Goal: Information Seeking & Learning: Learn about a topic

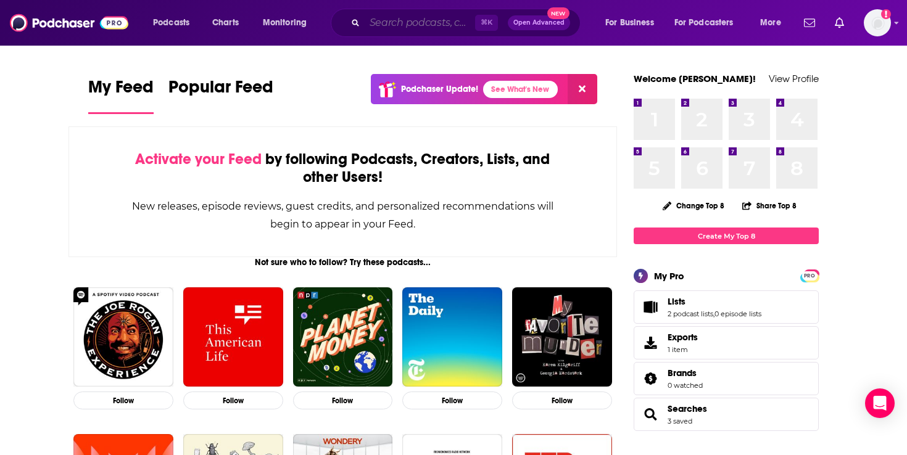
click at [421, 24] on input "Search podcasts, credits, & more..." at bounding box center [420, 23] width 110 height 20
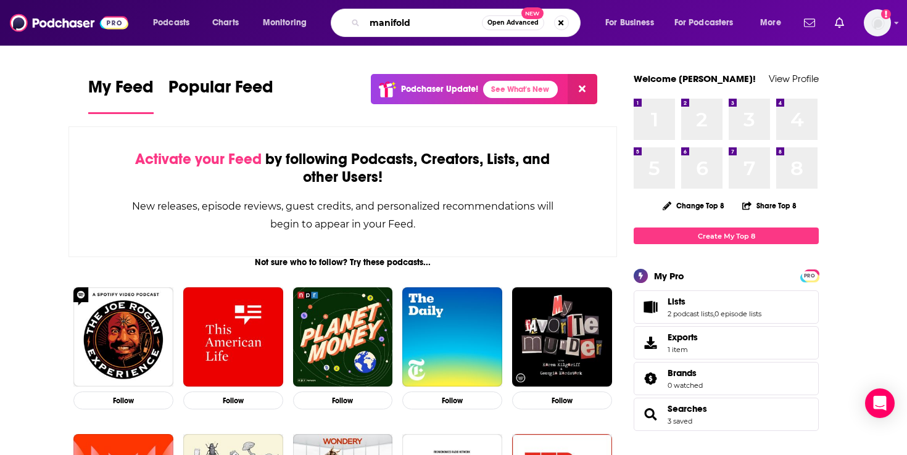
type input "manifold"
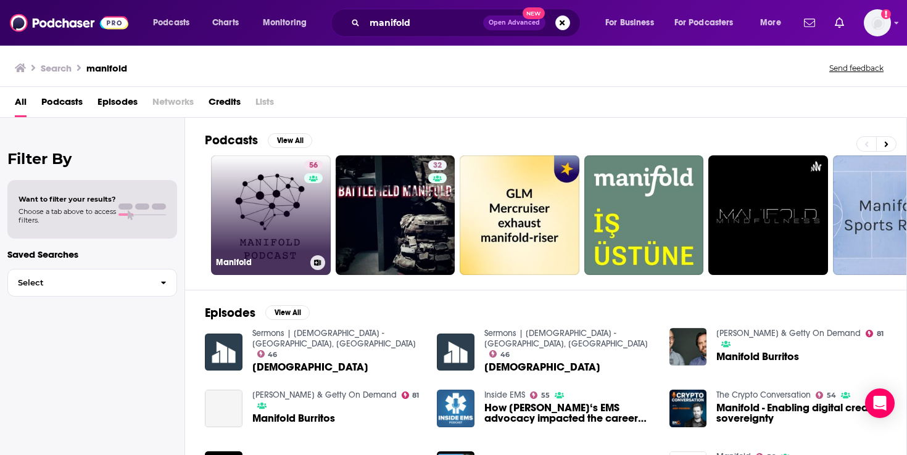
click at [260, 213] on link "56 Manifold" at bounding box center [271, 215] width 120 height 120
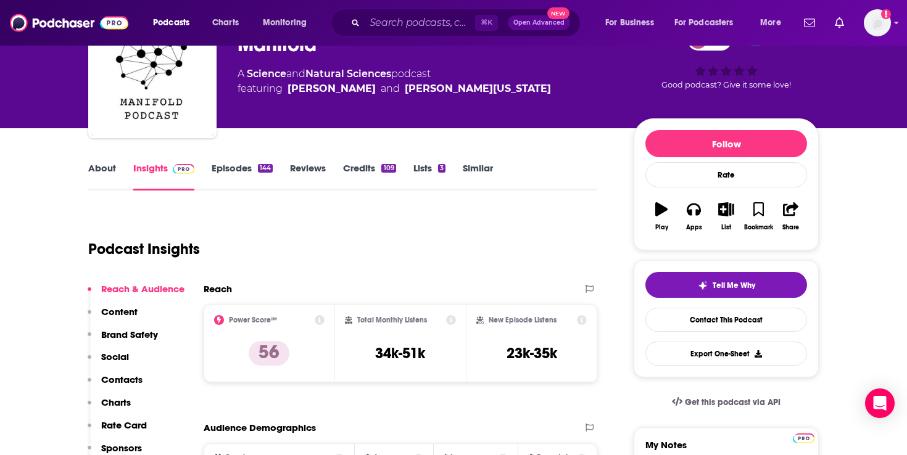
scroll to position [126, 0]
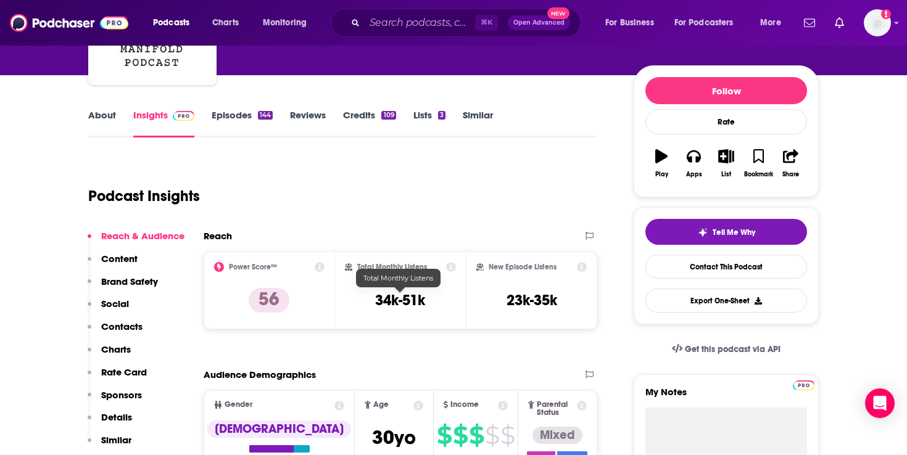
click at [402, 303] on h3 "34k-51k" at bounding box center [400, 300] width 50 height 19
copy div "34k-51k"
